Goal: Navigation & Orientation: Understand site structure

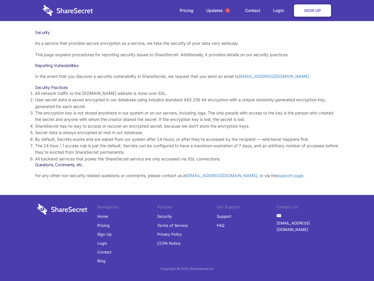
click at [187, 140] on li "By default, Secrets expire and are wiped from our system after 24 hours, or aft…" at bounding box center [187, 139] width 304 height 6
click at [228, 11] on span "1" at bounding box center [227, 10] width 5 height 5
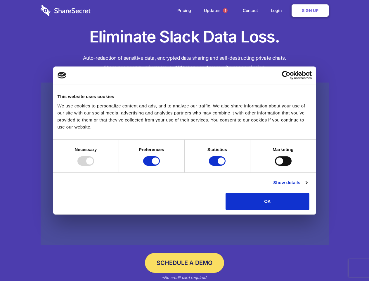
click at [94, 165] on div at bounding box center [85, 160] width 17 height 9
click at [160, 165] on input "Preferences" at bounding box center [151, 160] width 17 height 9
checkbox input "false"
click at [218, 165] on input "Statistics" at bounding box center [217, 160] width 17 height 9
checkbox input "false"
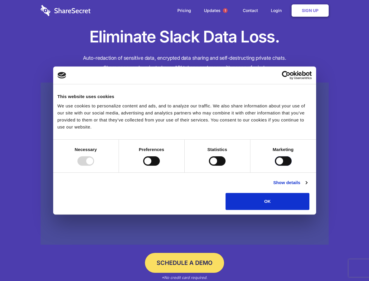
click at [275, 165] on input "Marketing" at bounding box center [283, 160] width 17 height 9
checkbox input "true"
click at [307, 186] on link "Show details" at bounding box center [290, 182] width 34 height 7
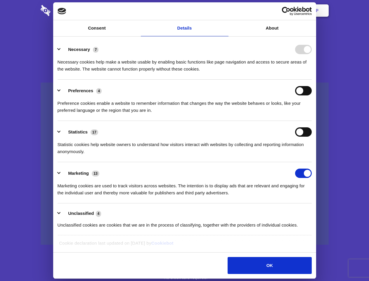
click at [312, 72] on div "Necessary 7 Necessary cookies help make a website usable by enabling basic func…" at bounding box center [185, 59] width 254 height 28
click at [225, 11] on span "1" at bounding box center [225, 10] width 5 height 5
